Goal: Information Seeking & Learning: Understand process/instructions

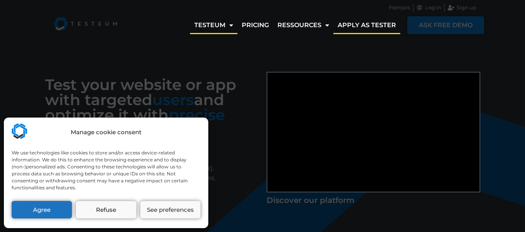
click at [361, 29] on link "Apply as tester" at bounding box center [366, 25] width 67 height 18
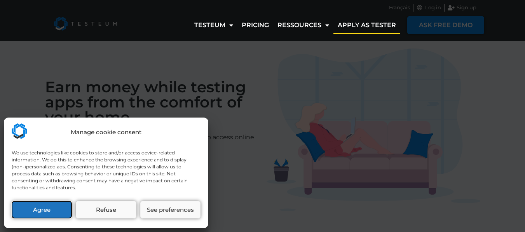
click at [57, 211] on button "Agree" at bounding box center [42, 209] width 60 height 17
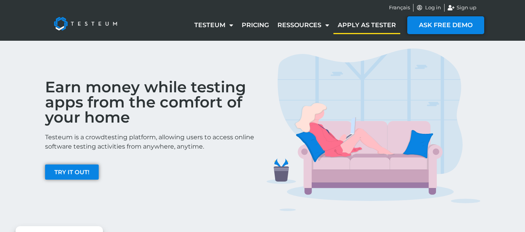
click at [362, 26] on link "Apply as tester" at bounding box center [366, 25] width 67 height 18
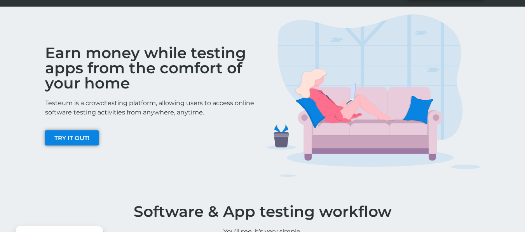
scroll to position [18, 0]
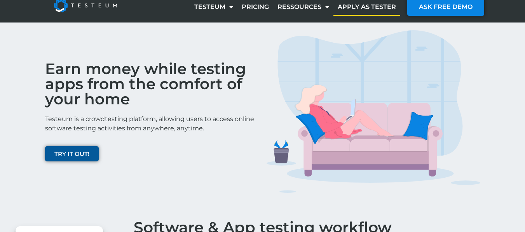
click at [81, 153] on span "TRY IT OUT!" at bounding box center [71, 154] width 35 height 6
click at [259, 5] on link "Pricing" at bounding box center [255, 7] width 36 height 18
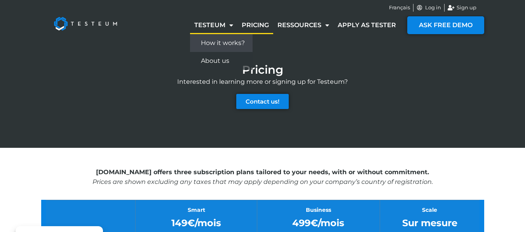
click at [226, 45] on link "How it works?" at bounding box center [221, 43] width 63 height 18
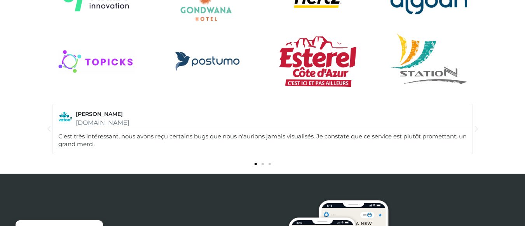
scroll to position [977, 0]
